Goal: Purchase product/service

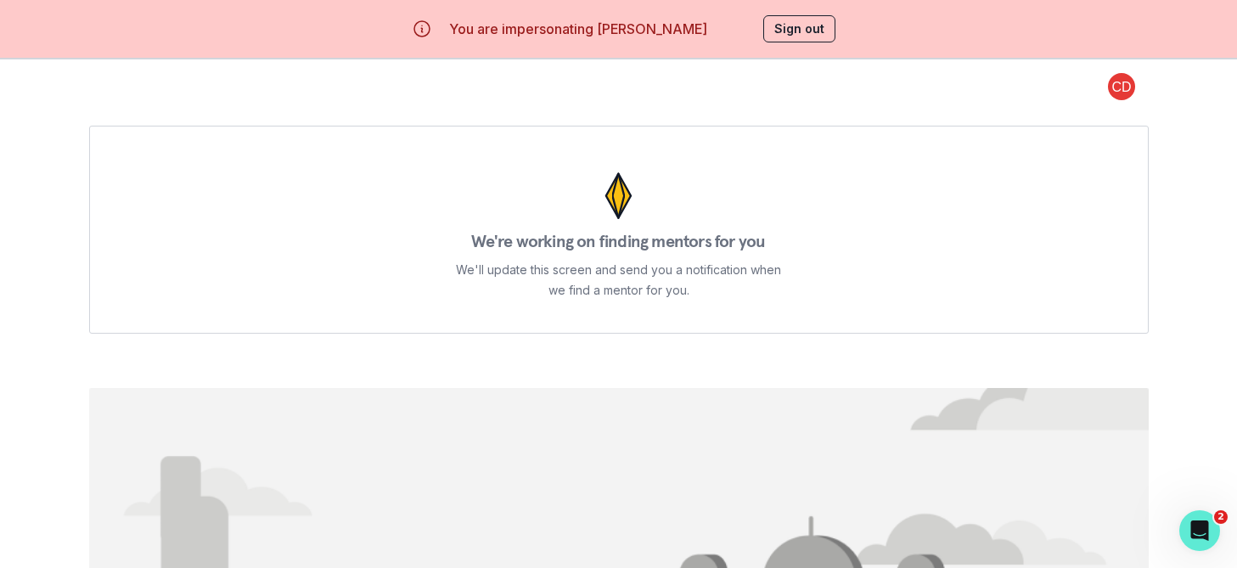
click at [801, 34] on button "Sign out" at bounding box center [800, 28] width 72 height 27
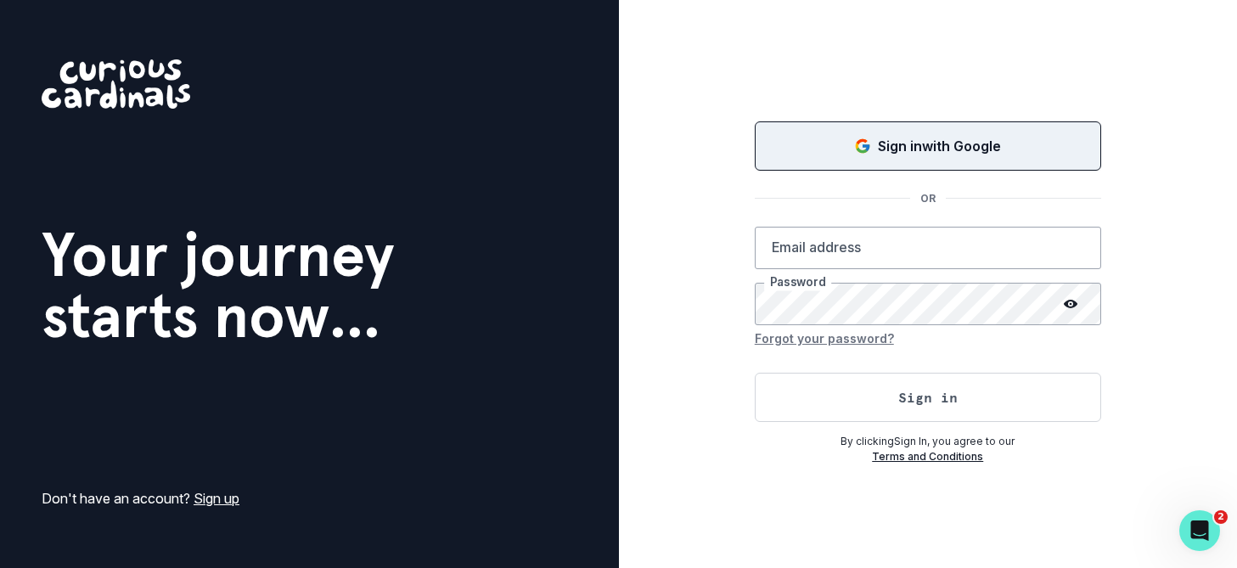
click at [892, 157] on button "Sign in with Google" at bounding box center [928, 145] width 347 height 49
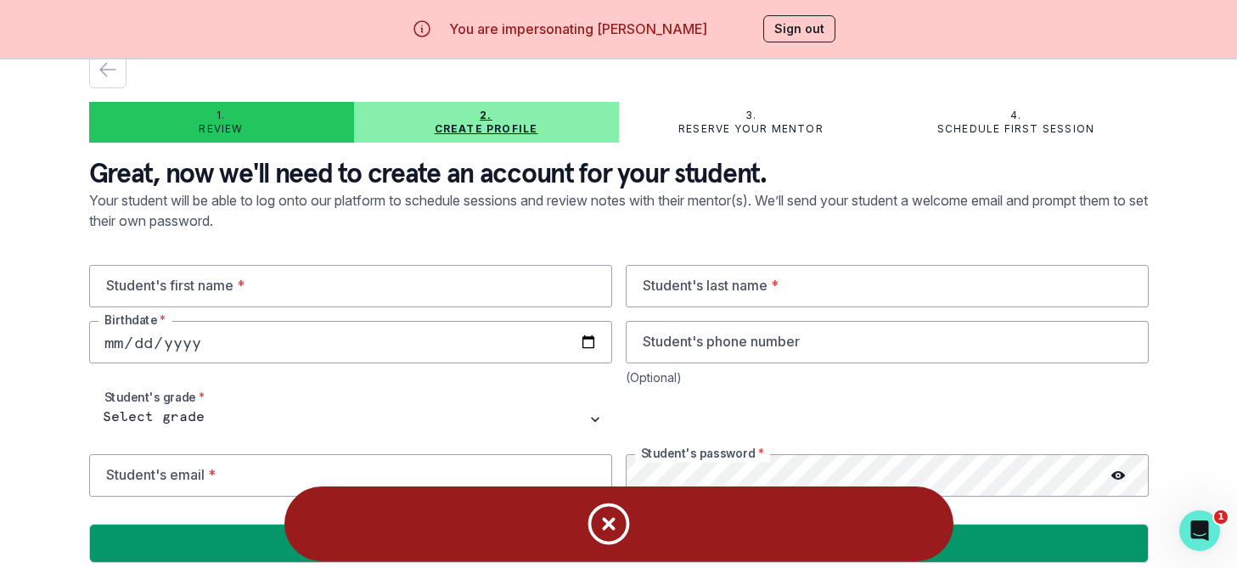
scroll to position [50, 0]
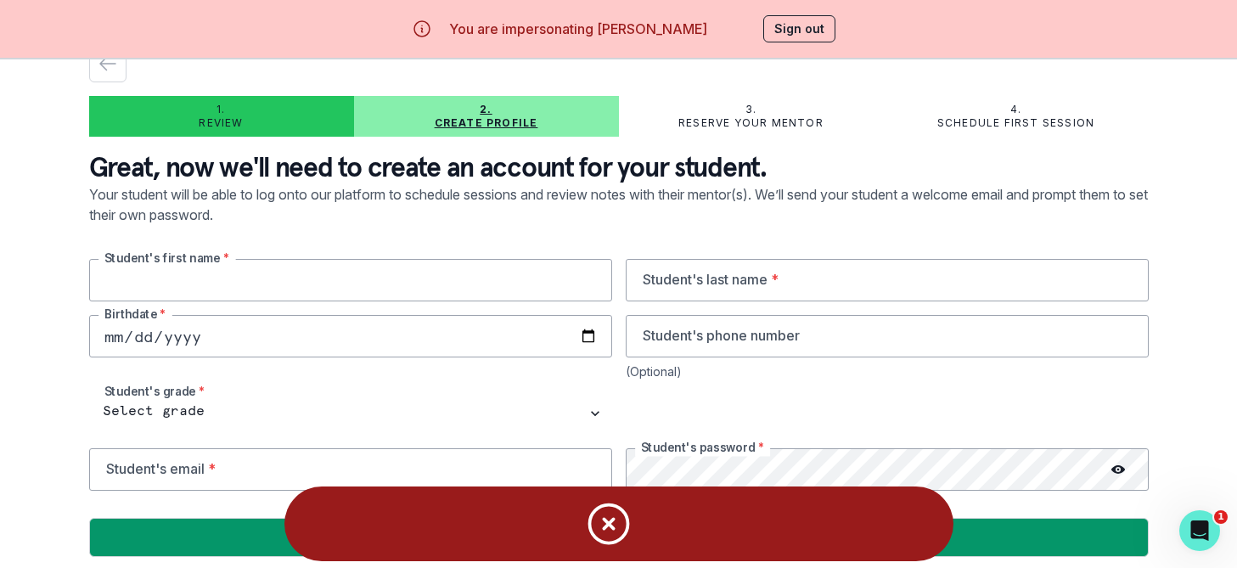
click at [316, 279] on input "text" at bounding box center [350, 280] width 523 height 42
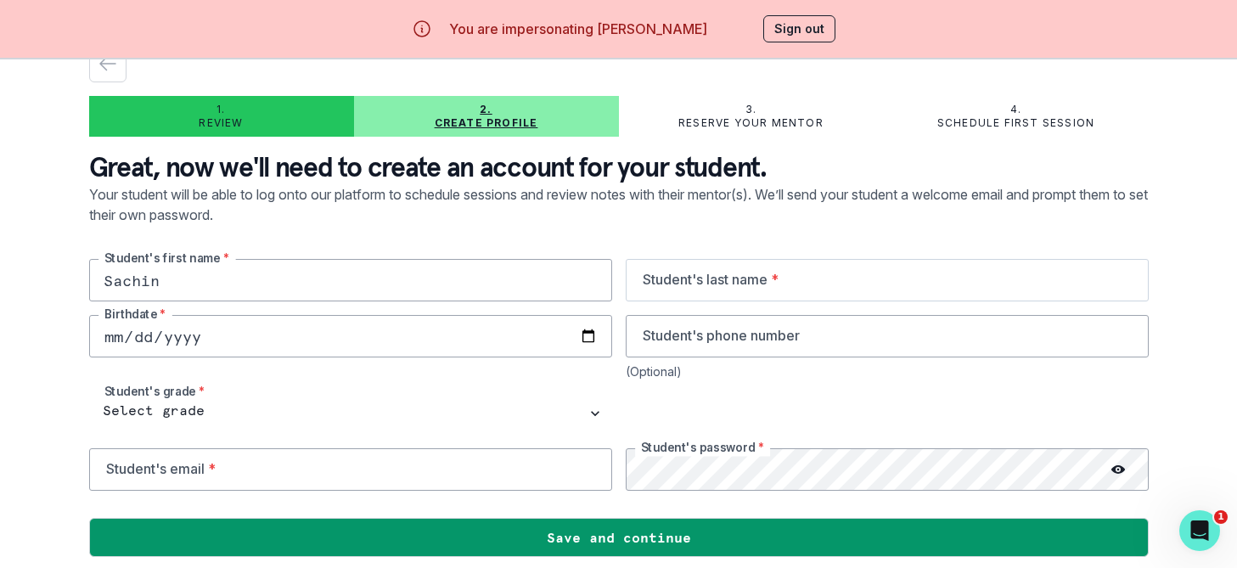
type input "Sachin"
click at [699, 280] on input "text" at bounding box center [887, 280] width 523 height 42
type input "Durg"
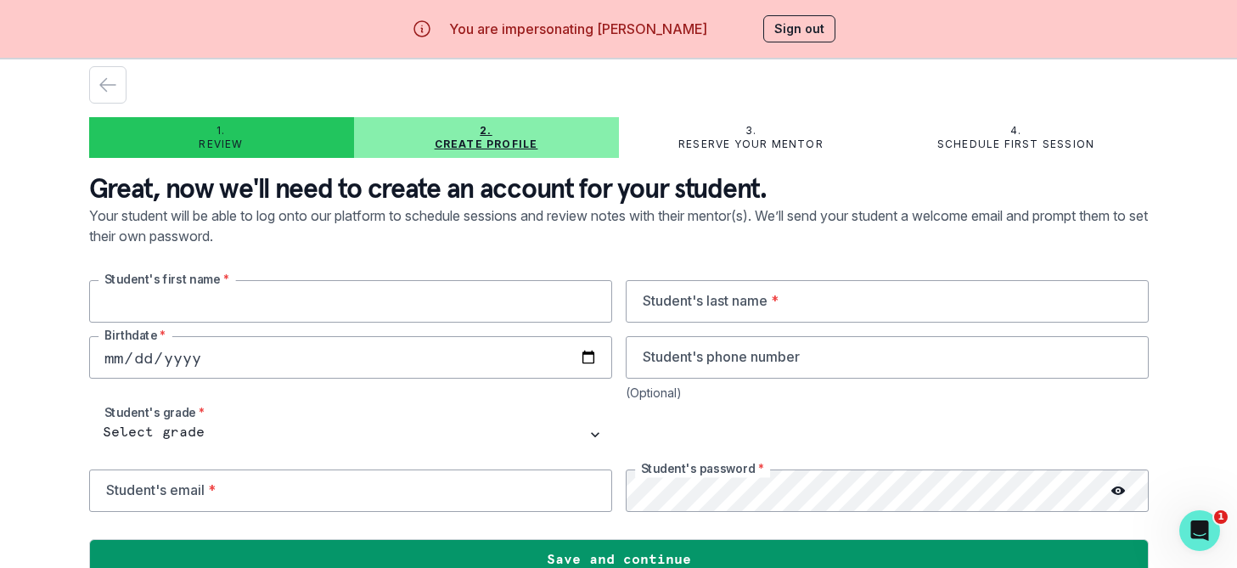
click at [375, 306] on input "text" at bounding box center [350, 301] width 523 height 42
type input "Sachin"
click at [733, 303] on input "text" at bounding box center [887, 301] width 523 height 42
type input "Durgam"
click at [209, 352] on input "date" at bounding box center [350, 357] width 523 height 42
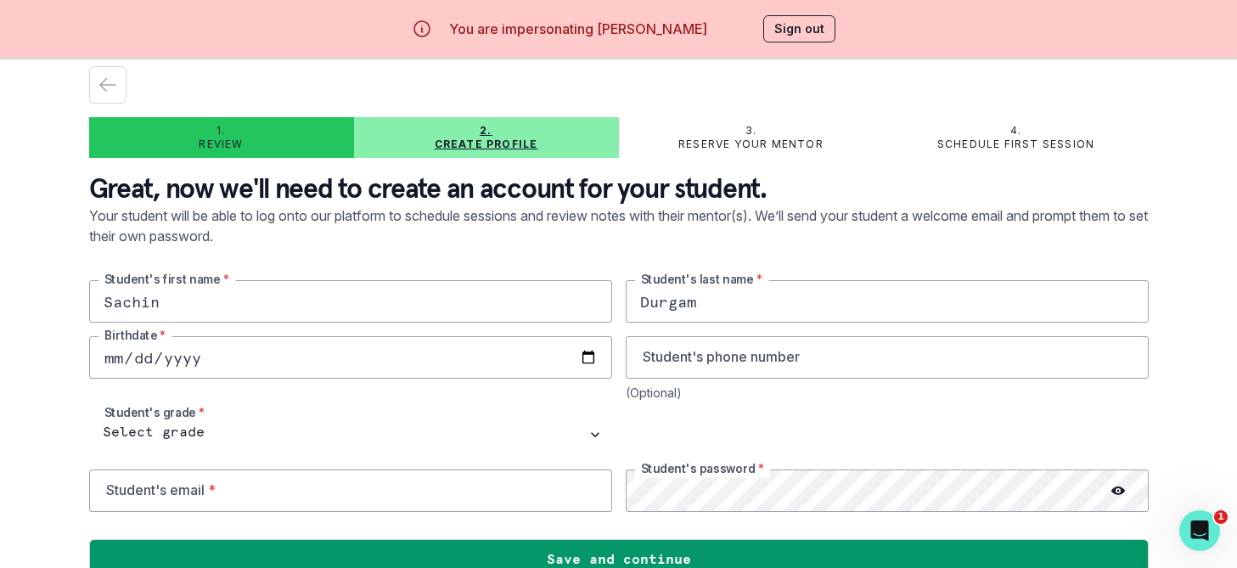
scroll to position [31, 0]
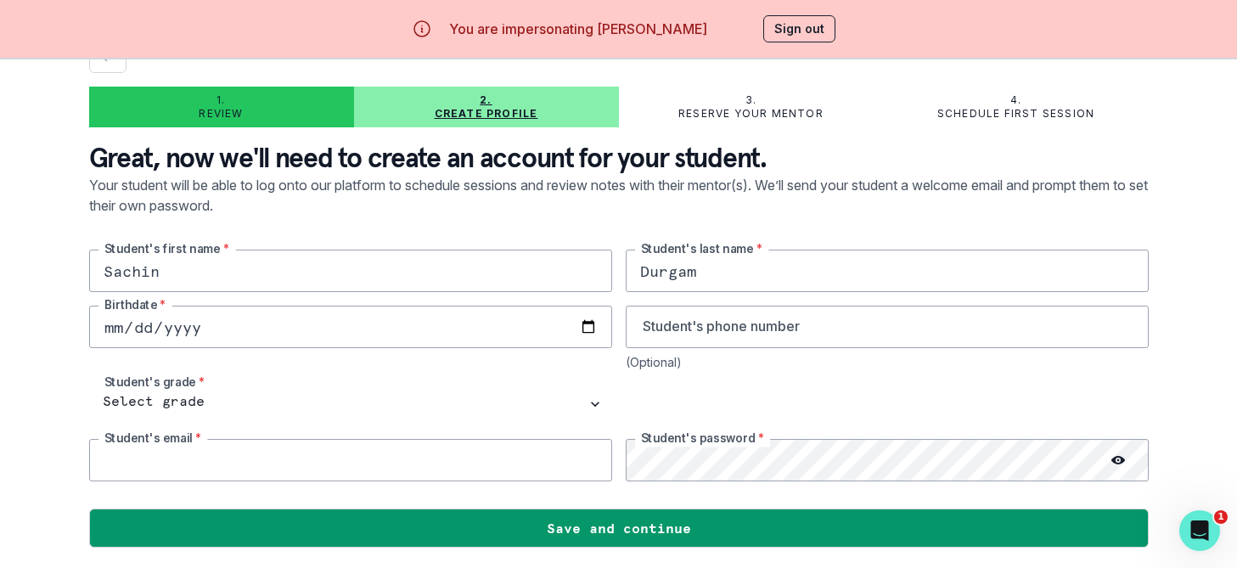
click at [185, 458] on input "email" at bounding box center [350, 460] width 523 height 42
type input "sachin."
type input "[DATE]"
click at [185, 459] on input "sachin." at bounding box center [350, 460] width 523 height 42
type input "[EMAIL_ADDRESS][DOMAIN_NAME]"
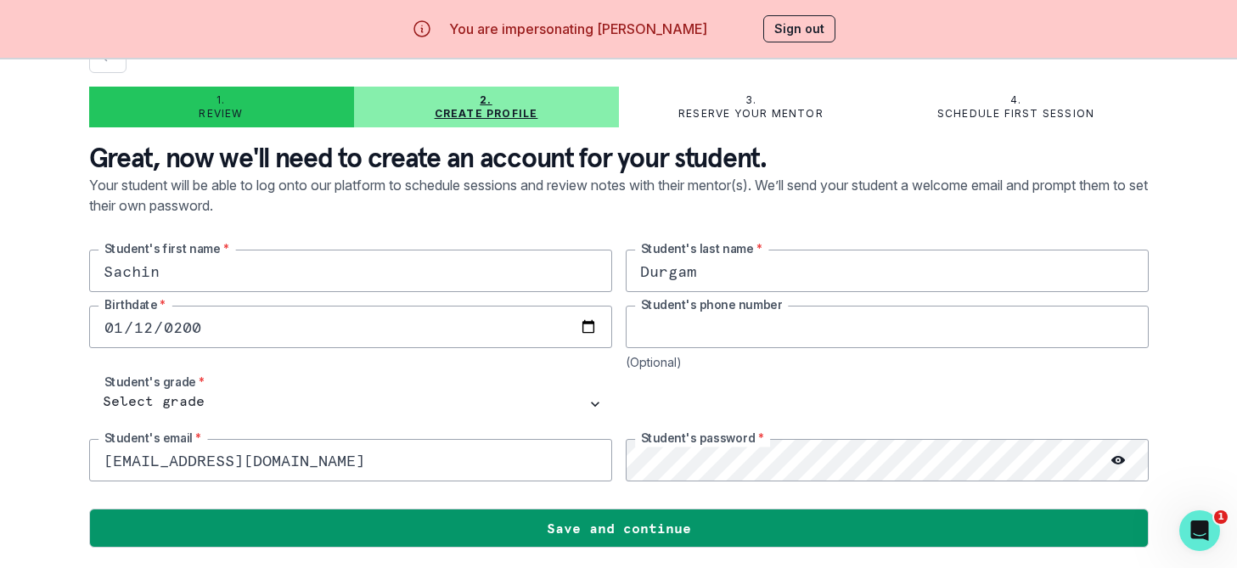
click at [730, 327] on input "tel" at bounding box center [887, 327] width 523 height 42
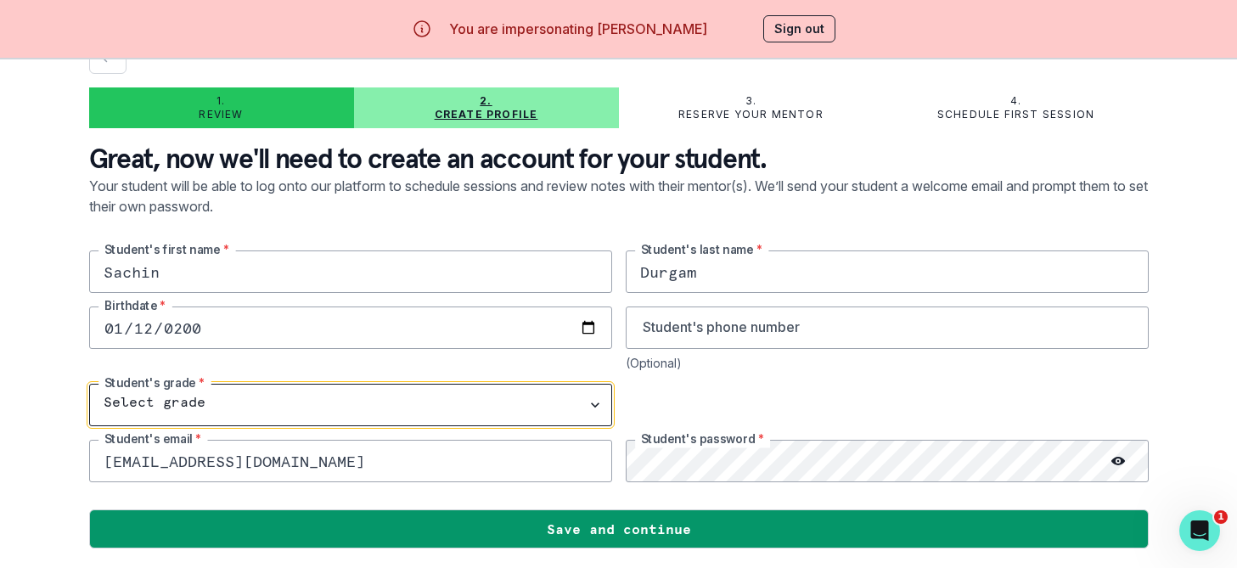
click at [155, 397] on select "Select grade 1st Grade 2nd Grade 3rd Grade 4th Grade 5th Grade 6th Grade 7th Gr…" at bounding box center [350, 405] width 523 height 42
click at [172, 405] on select "Select grade 1st Grade 2nd Grade 3rd Grade 4th Grade 5th Grade 6th Grade 7th Gr…" at bounding box center [350, 405] width 523 height 42
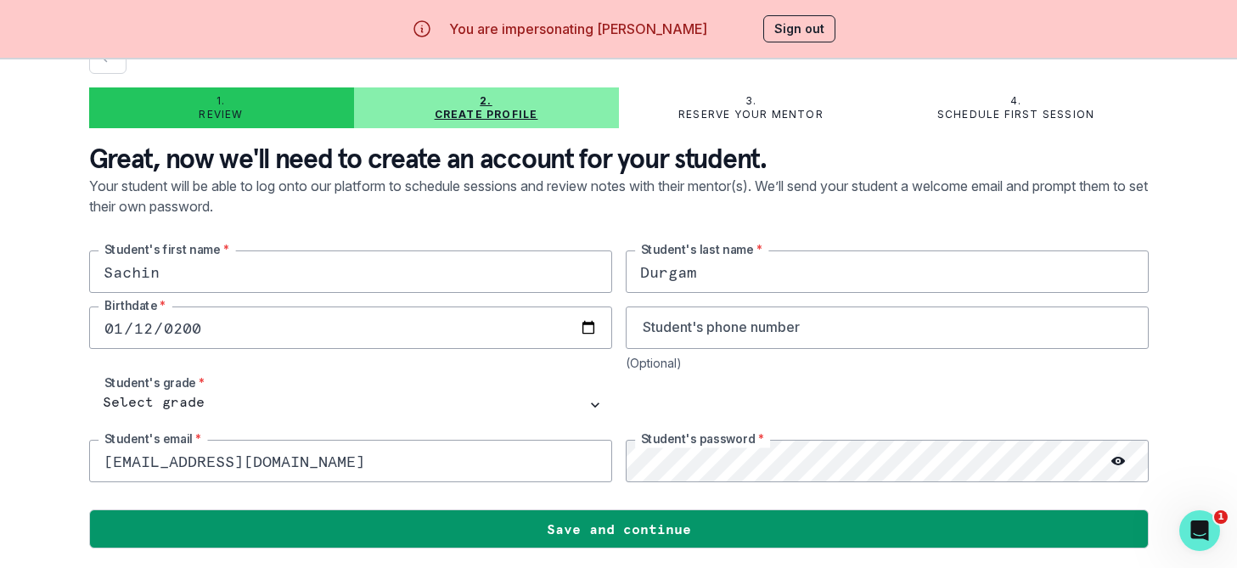
click at [1121, 450] on div at bounding box center [1118, 461] width 61 height 42
click at [1121, 460] on icon at bounding box center [1119, 461] width 14 height 8
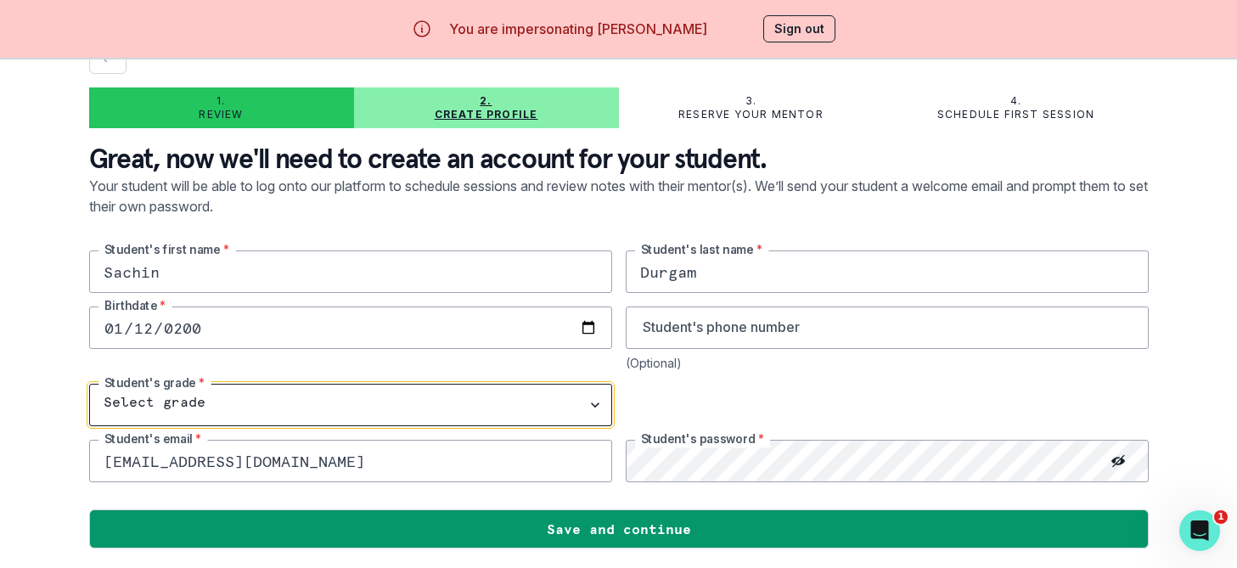
click at [161, 396] on select "Select grade 1st Grade 2nd Grade 3rd Grade 4th Grade 5th Grade 6th Grade 7th Gr…" at bounding box center [350, 405] width 523 height 42
select select "12th Grade"
click at [89, 384] on select "Select grade 1st Grade 2nd Grade 3rd Grade 4th Grade 5th Grade 6th Grade 7th Gr…" at bounding box center [350, 405] width 523 height 42
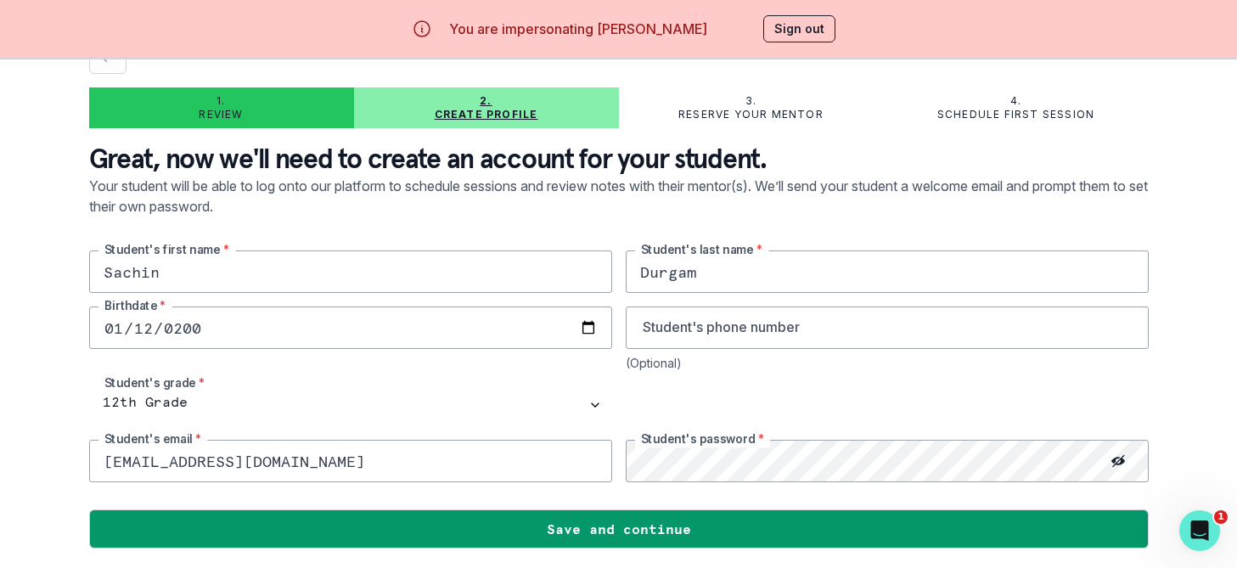
click at [710, 403] on div at bounding box center [887, 405] width 523 height 42
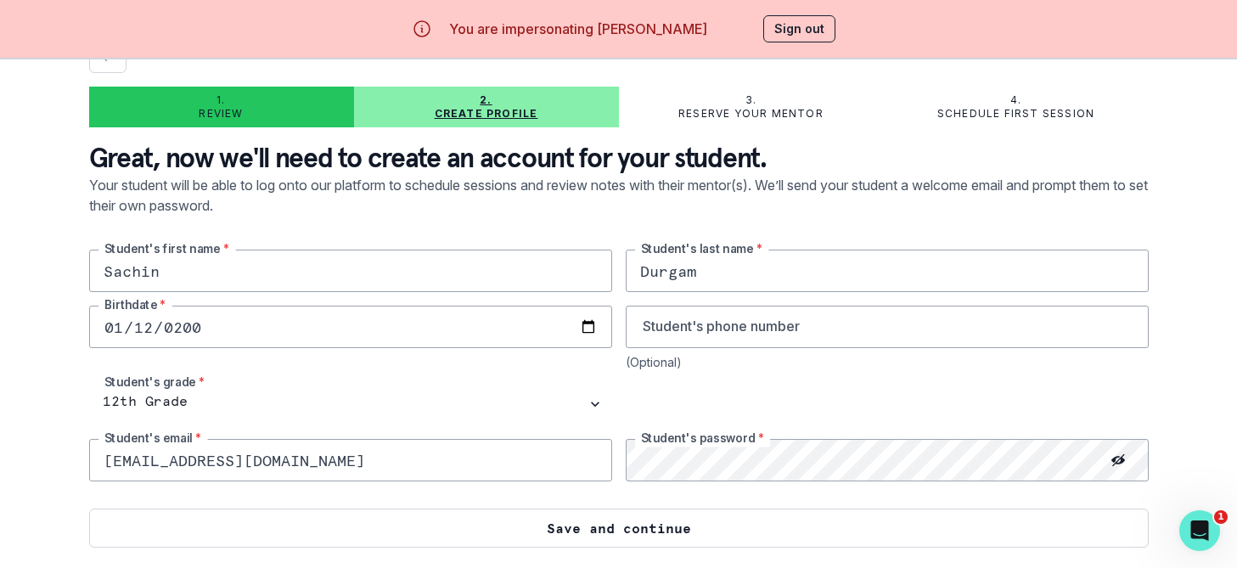
click at [595, 522] on button "Save and continue" at bounding box center [619, 528] width 1060 height 39
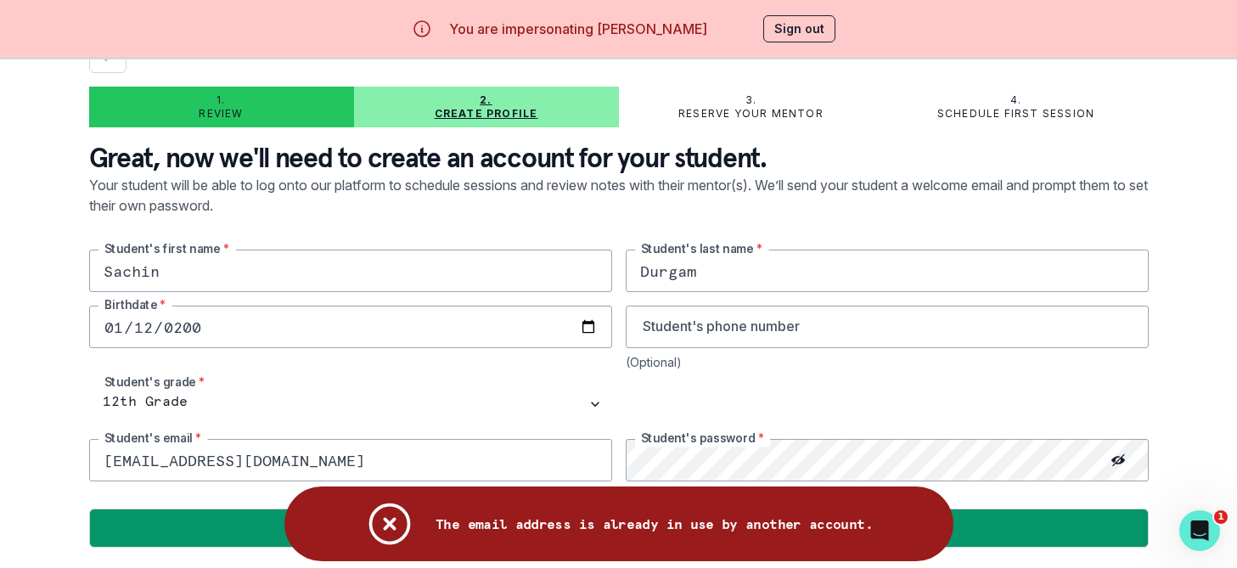
click at [219, 118] on p "Review" at bounding box center [221, 114] width 44 height 14
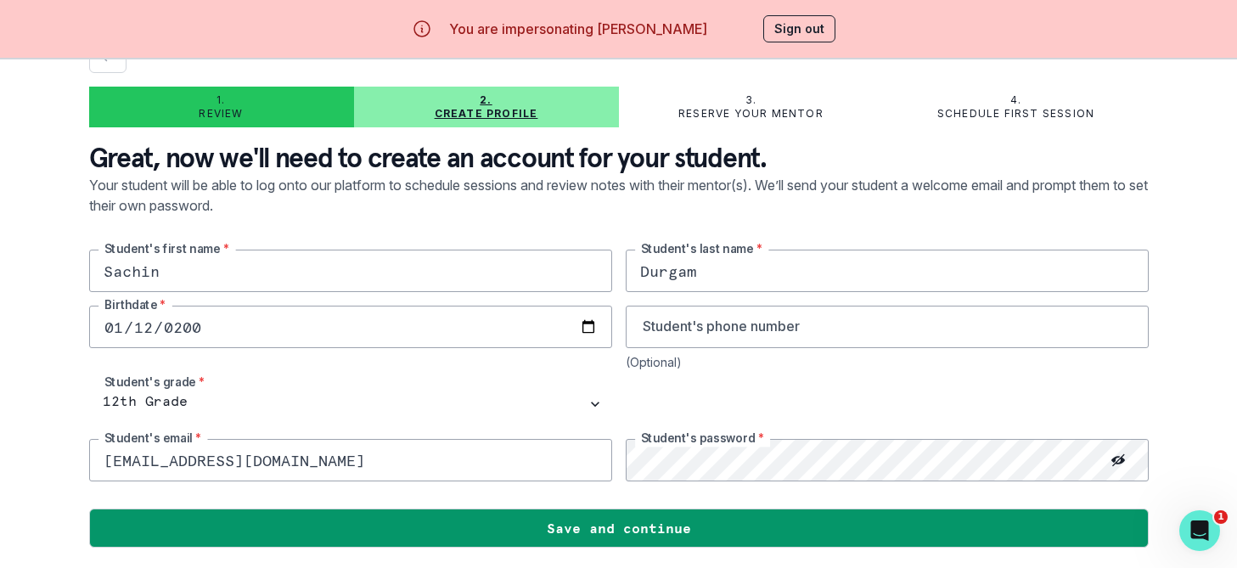
scroll to position [0, 0]
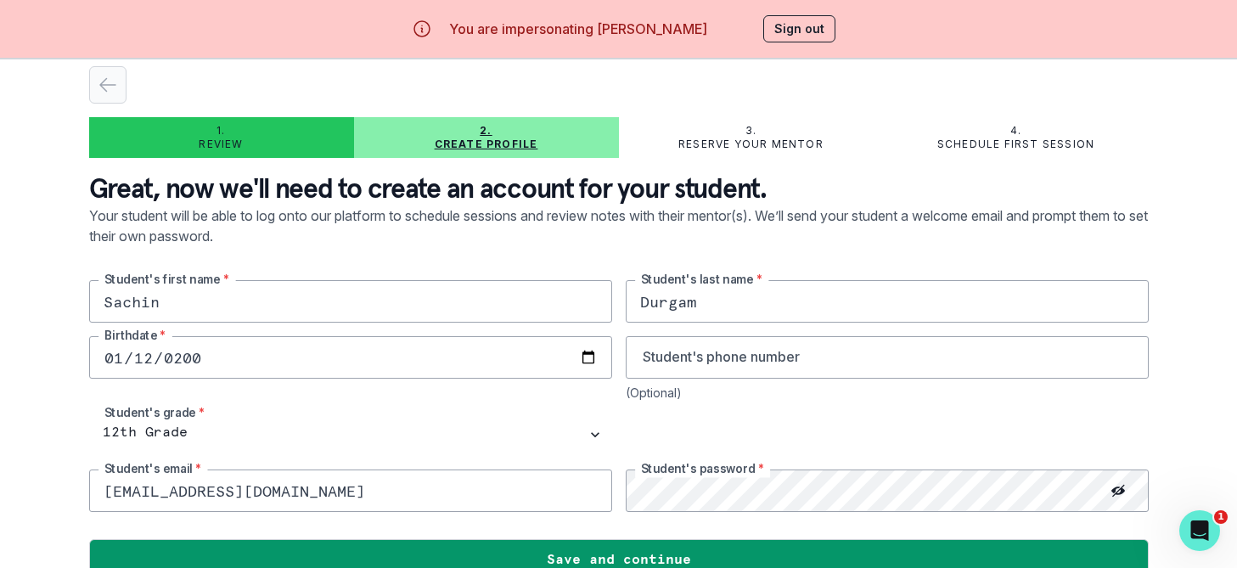
click at [102, 87] on icon "button" at bounding box center [107, 85] width 15 height 13
